Goal: Information Seeking & Learning: Learn about a topic

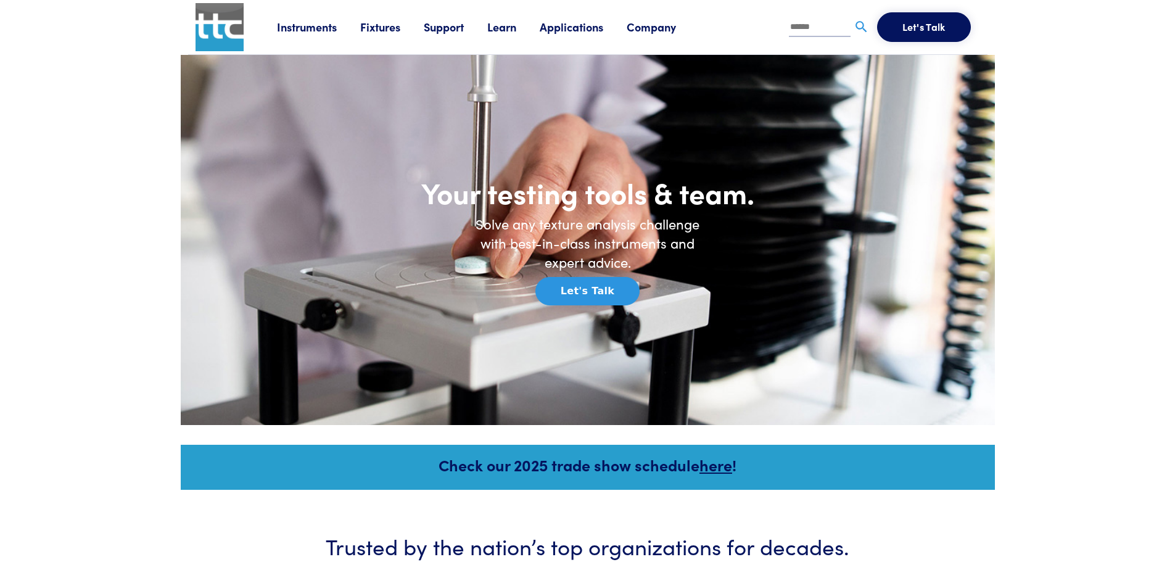
click at [295, 27] on link "Instruments" at bounding box center [318, 26] width 83 height 15
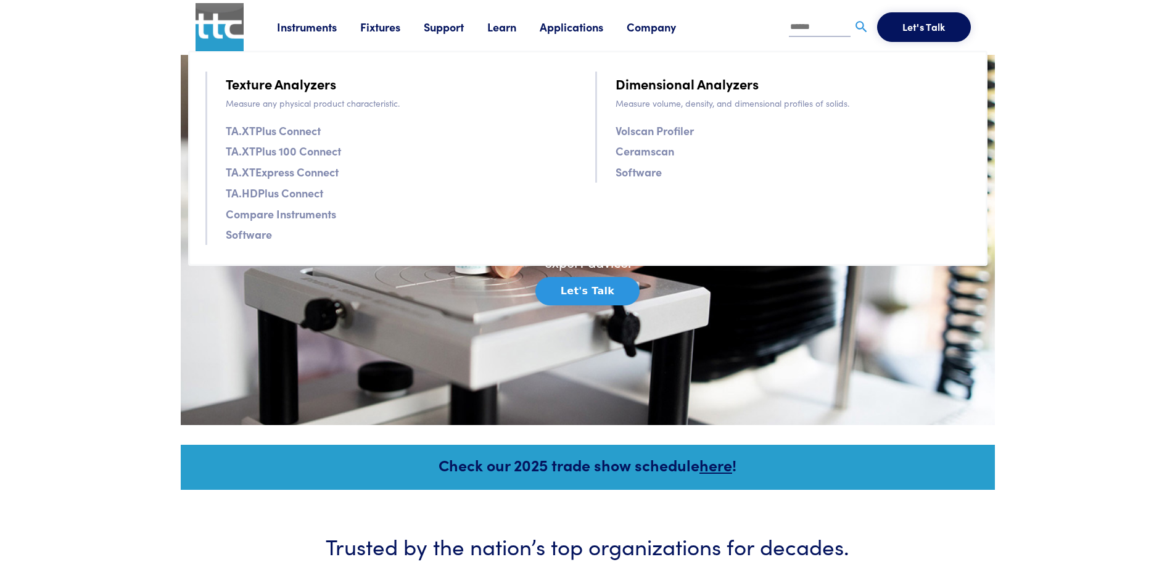
click at [667, 129] on link "Volscan Profiler" at bounding box center [655, 131] width 78 height 18
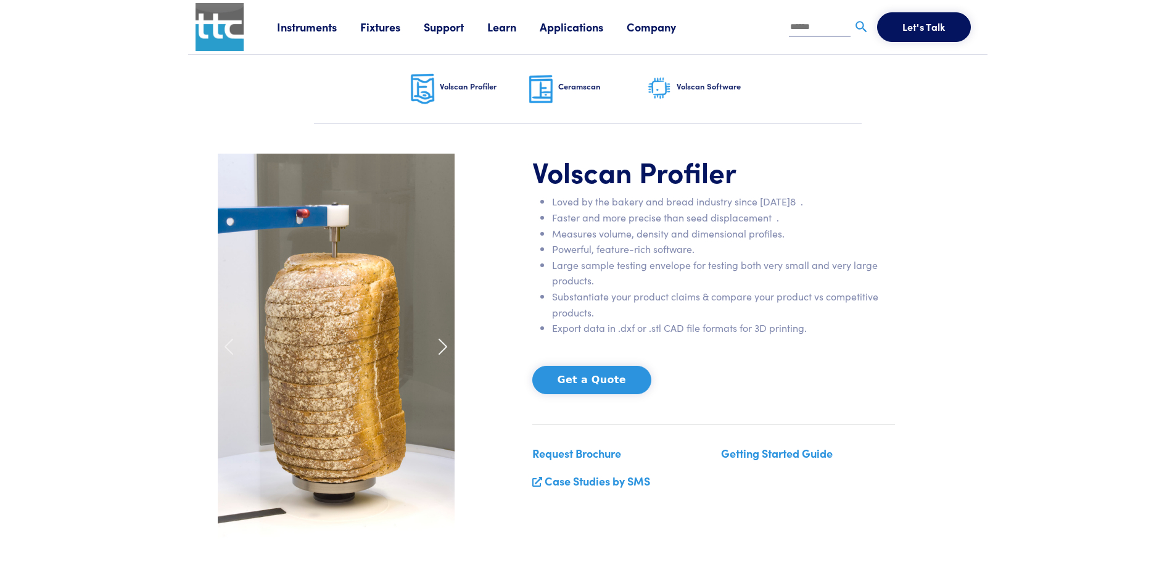
click at [442, 347] on span at bounding box center [443, 347] width 20 height 20
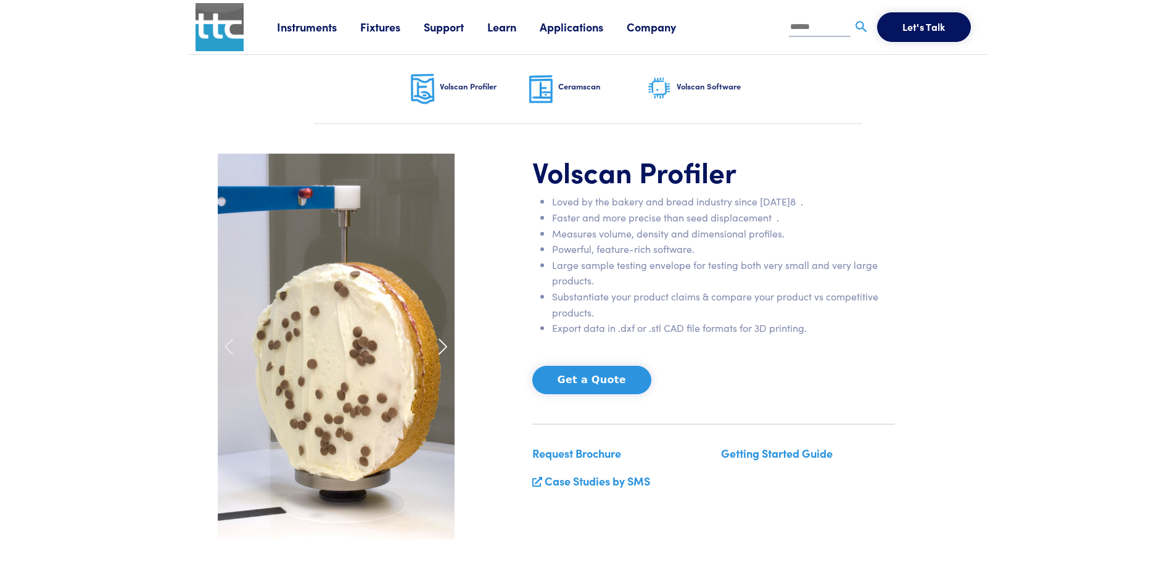
click at [442, 347] on span at bounding box center [443, 347] width 20 height 20
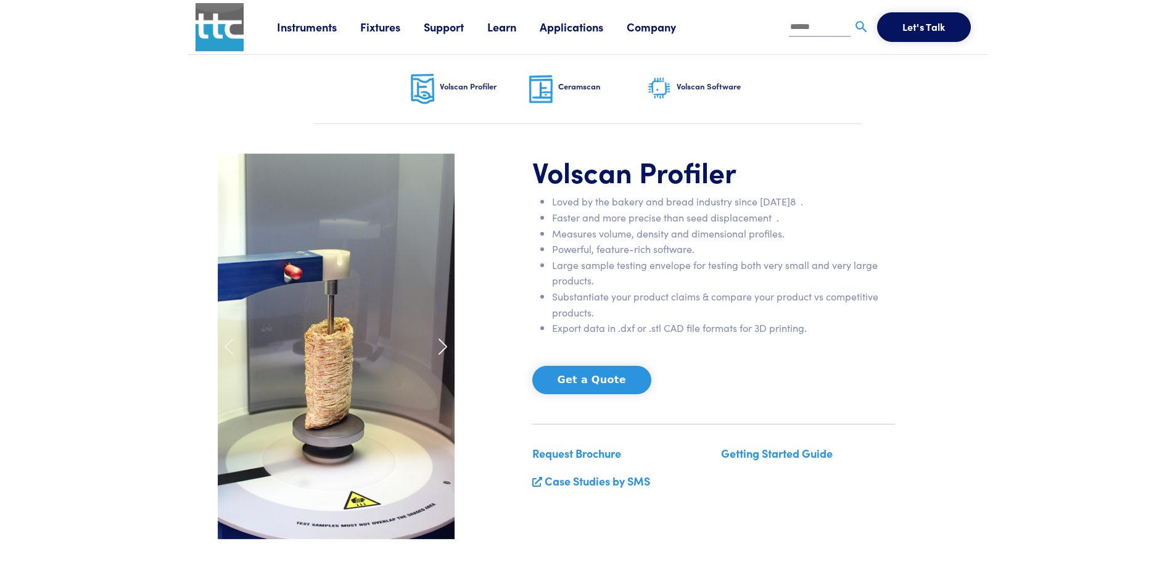
click at [442, 347] on span at bounding box center [443, 347] width 20 height 20
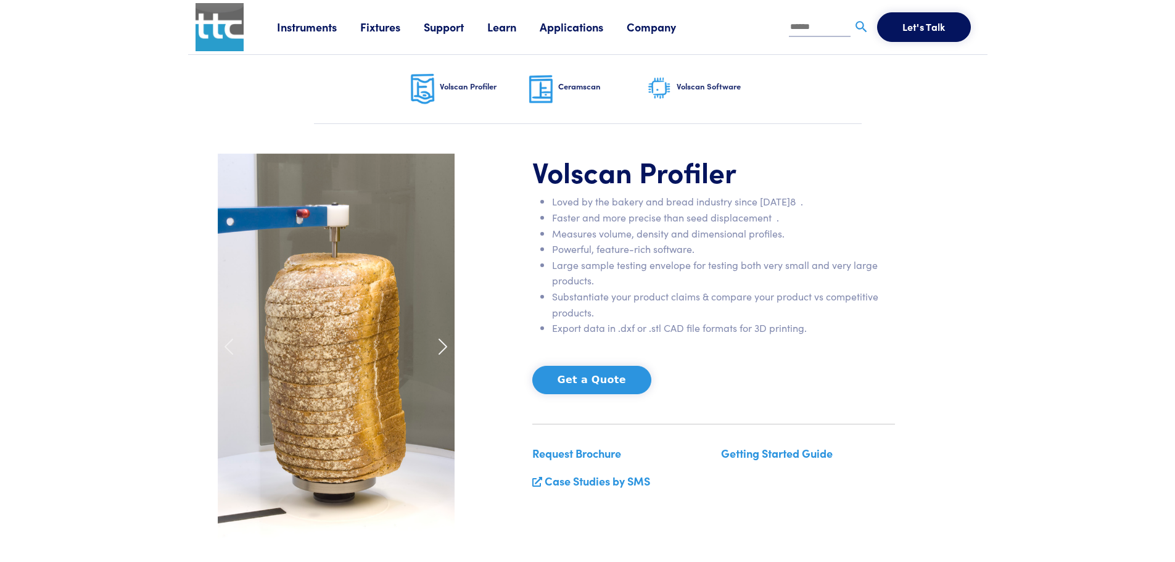
click at [442, 347] on span at bounding box center [443, 347] width 20 height 20
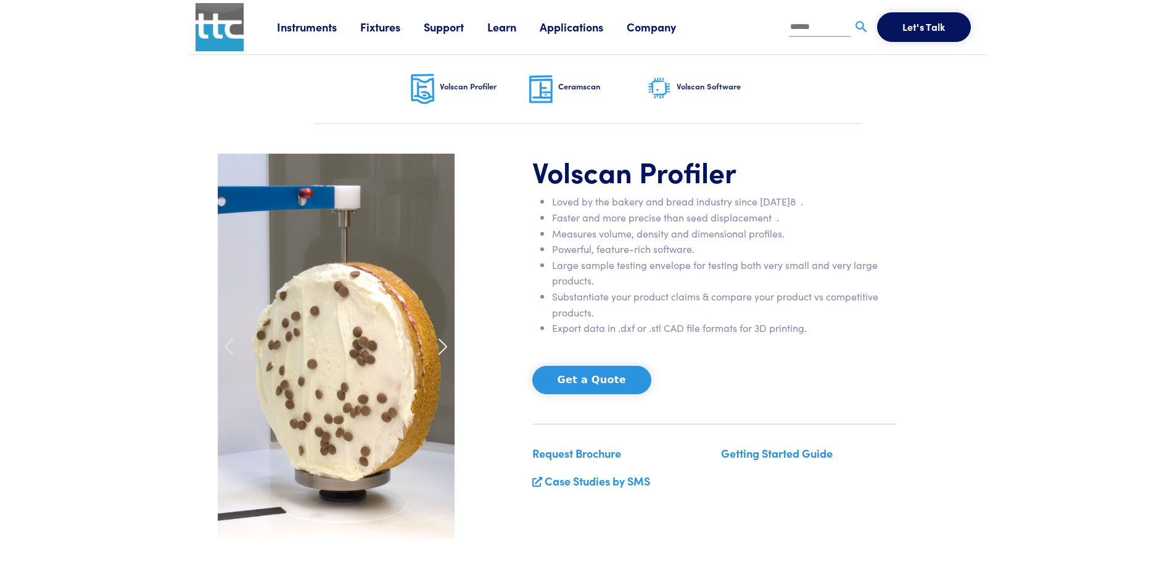
click at [442, 347] on span at bounding box center [443, 347] width 20 height 20
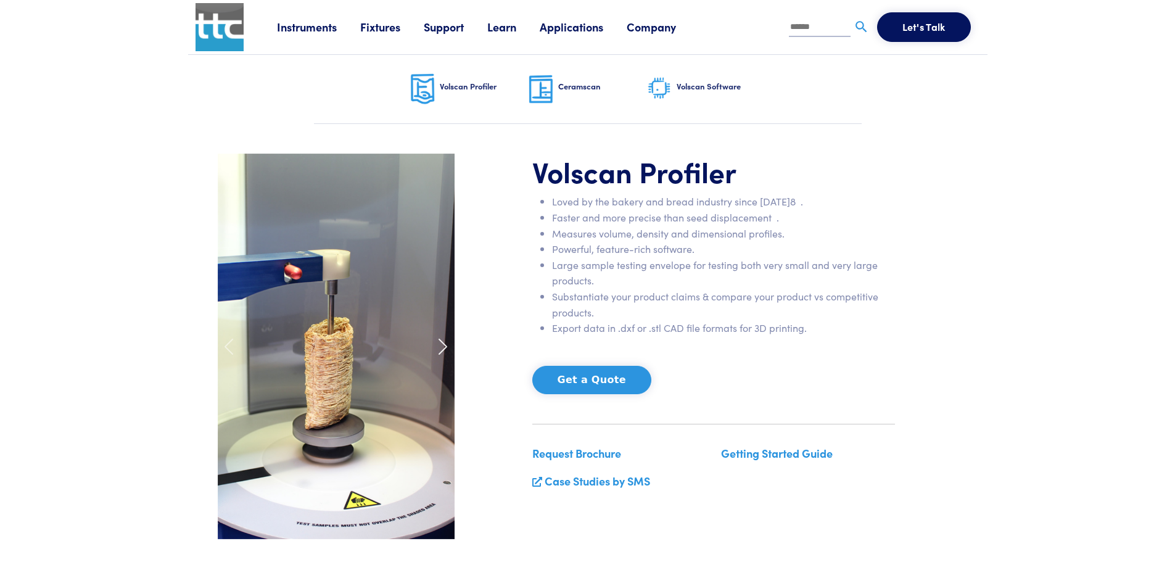
click at [442, 347] on span at bounding box center [443, 347] width 20 height 20
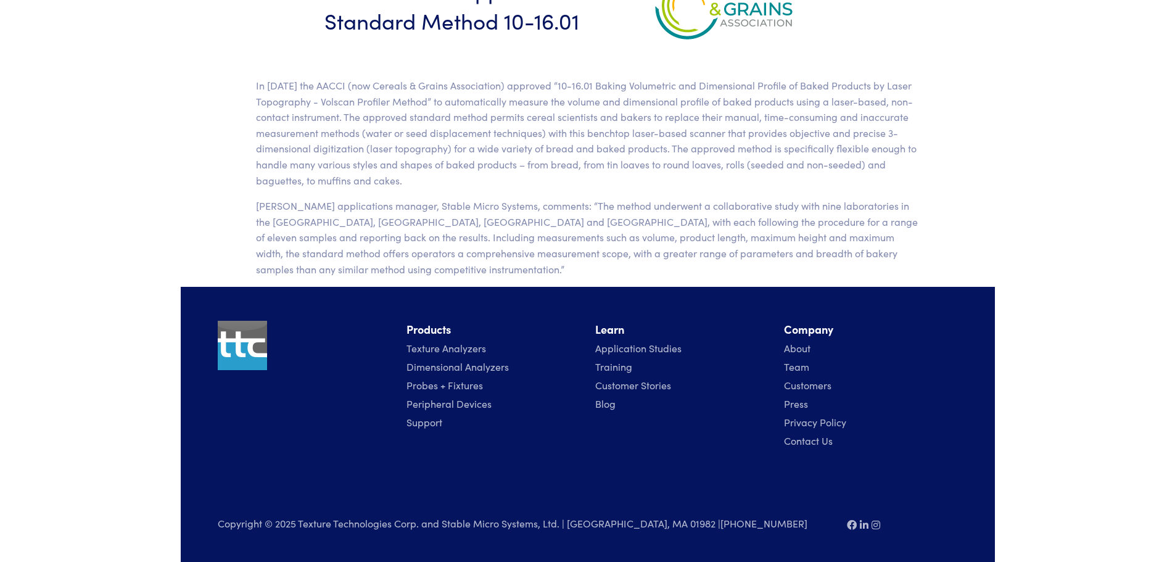
scroll to position [3782, 0]
